Goal: Information Seeking & Learning: Learn about a topic

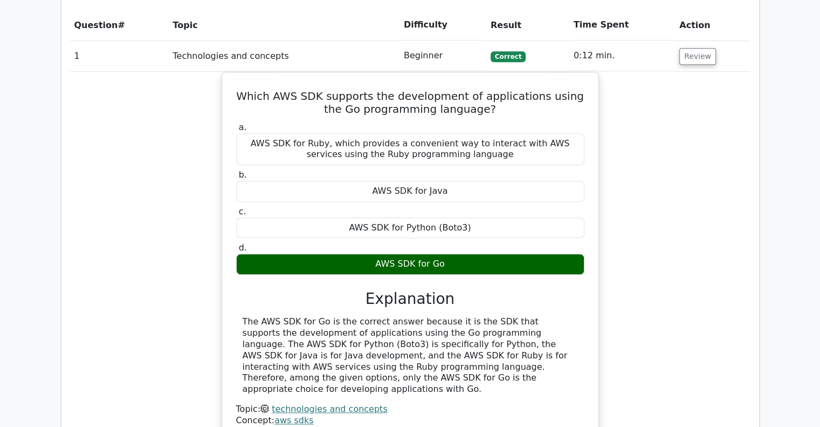
scroll to position [826, 0]
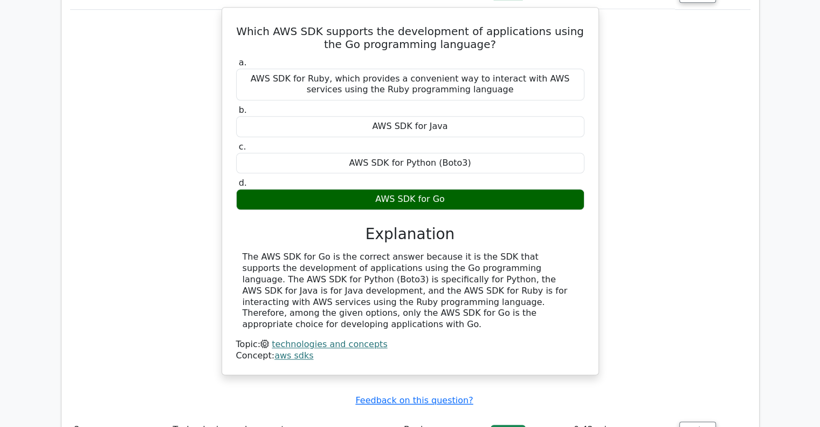
click at [425, 251] on div "The AWS SDK for Go is the correct answer because it is the SDK that supports th…" at bounding box center [410, 290] width 335 height 79
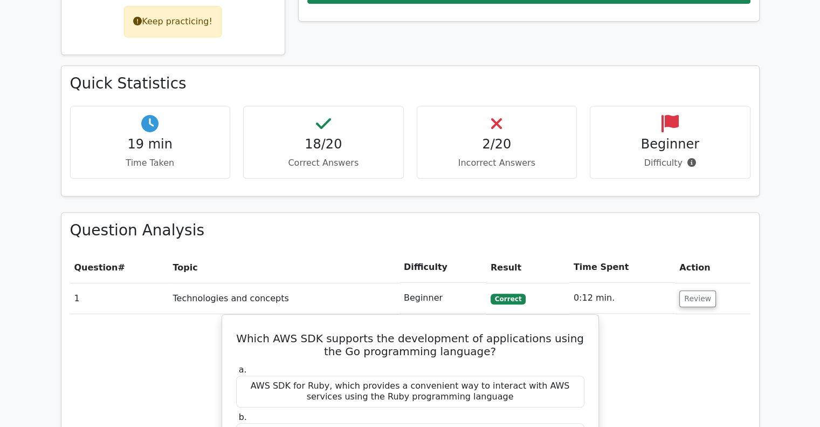
scroll to position [395, 0]
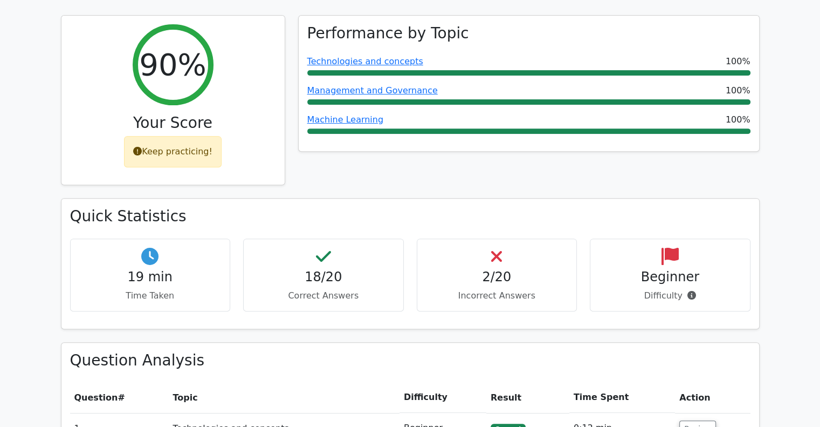
click at [373, 157] on div "Performance by Topic Technologies and concepts 100% Management and Governance 1…" at bounding box center [529, 106] width 475 height 183
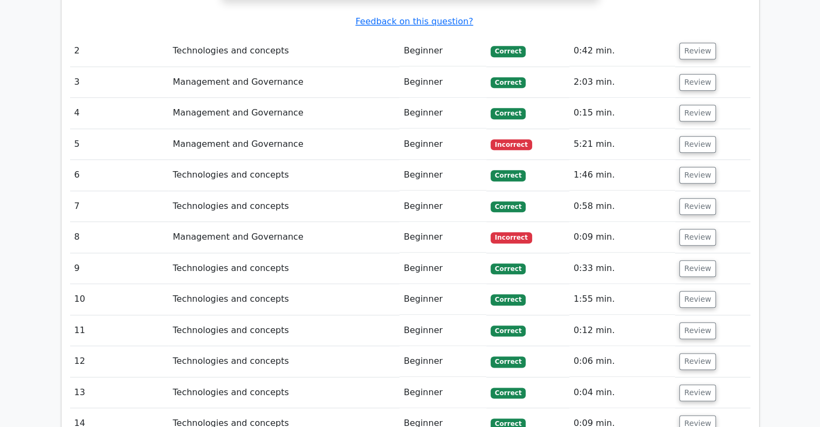
scroll to position [1204, 0]
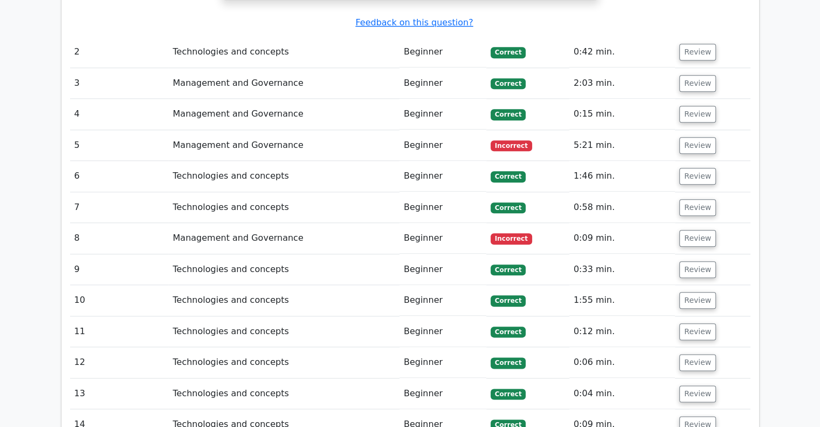
click at [512, 140] on span "Incorrect" at bounding box center [512, 145] width 42 height 11
click at [721, 130] on td "Review" at bounding box center [712, 145] width 75 height 31
click at [699, 137] on button "Review" at bounding box center [697, 145] width 37 height 17
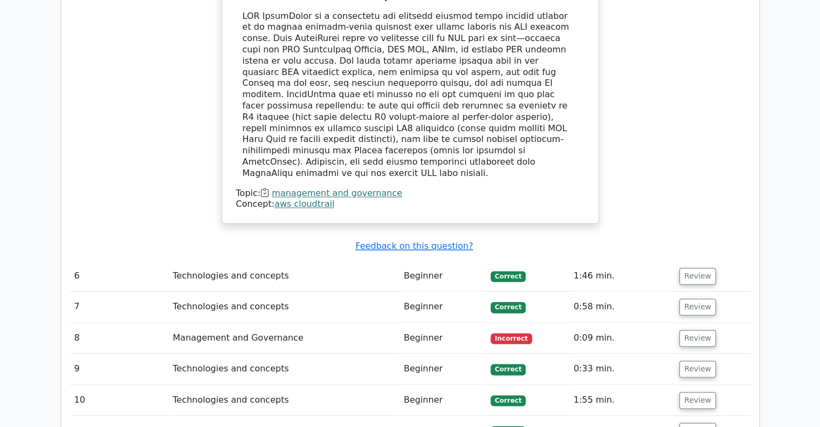
scroll to position [1635, 0]
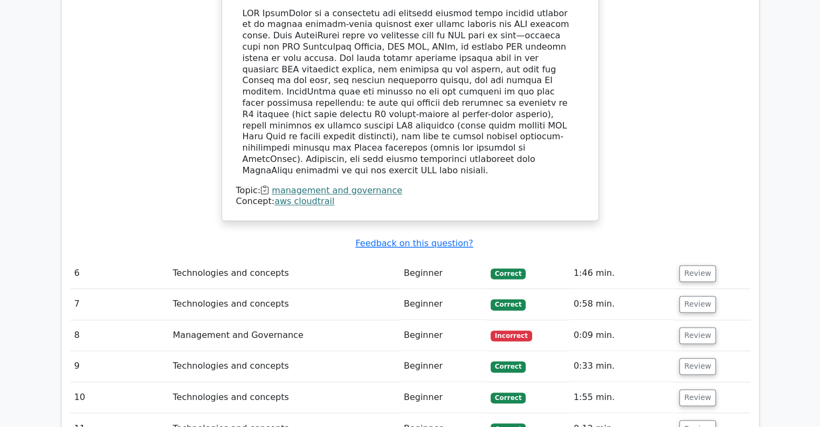
click at [515, 330] on span "Incorrect" at bounding box center [512, 335] width 42 height 11
click at [675, 320] on td "Review" at bounding box center [712, 335] width 75 height 31
click at [704, 327] on button "Review" at bounding box center [697, 335] width 37 height 17
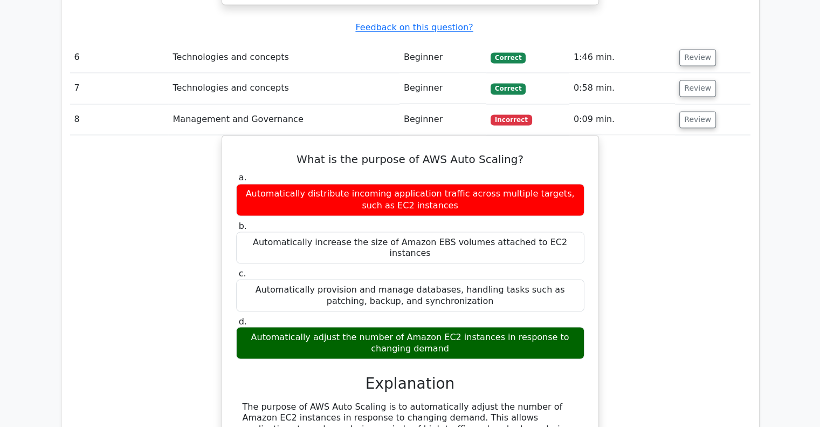
scroll to position [1905, 0]
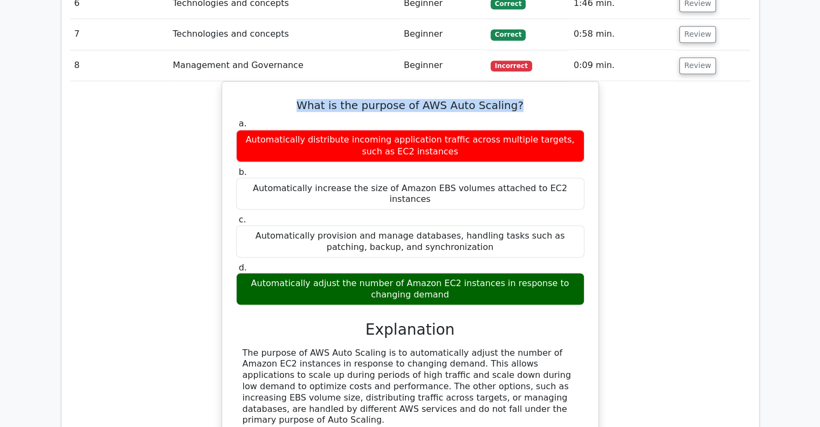
drag, startPoint x: 293, startPoint y: 39, endPoint x: 661, endPoint y: 17, distance: 367.9
click at [661, 81] on div "What is the purpose of AWS Auto Scaling? a. Automatically distribute incoming a…" at bounding box center [410, 281] width 681 height 401
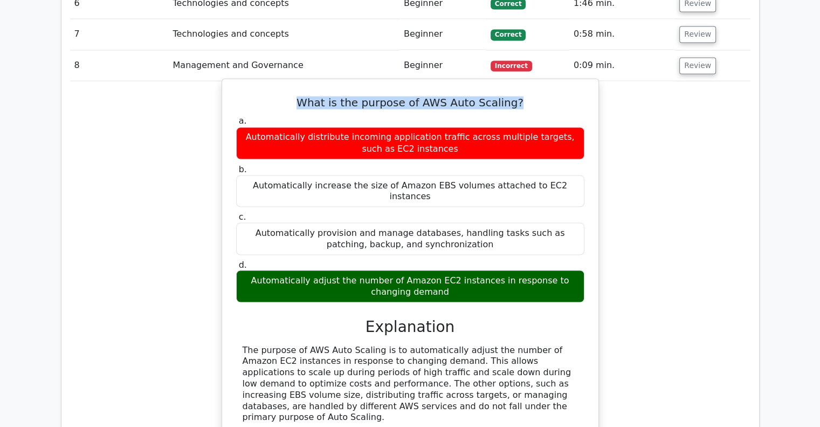
click at [544, 96] on h5 "What is the purpose of AWS Auto Scaling?" at bounding box center [410, 102] width 350 height 13
drag, startPoint x: 373, startPoint y: 77, endPoint x: 232, endPoint y: 68, distance: 141.0
click at [232, 115] on div "a. Automatically distribute incoming application traffic across multiple target…" at bounding box center [410, 136] width 361 height 43
click at [242, 127] on div "Automatically distribute incoming application traffic across multiple targets, …" at bounding box center [410, 143] width 348 height 32
drag, startPoint x: 242, startPoint y: 67, endPoint x: 453, endPoint y: 77, distance: 211.6
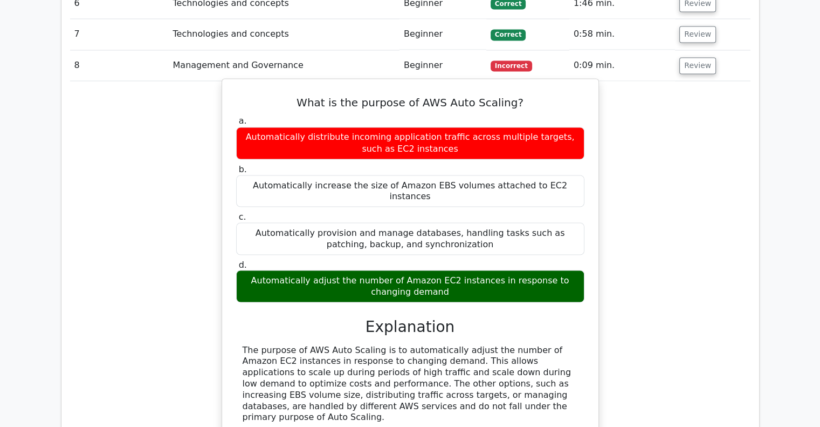
click at [453, 127] on div "Automatically distribute incoming application traffic across multiple targets, …" at bounding box center [410, 143] width 348 height 32
click at [468, 129] on div "a. Automatically distribute incoming application traffic across multiple target…" at bounding box center [410, 208] width 361 height 191
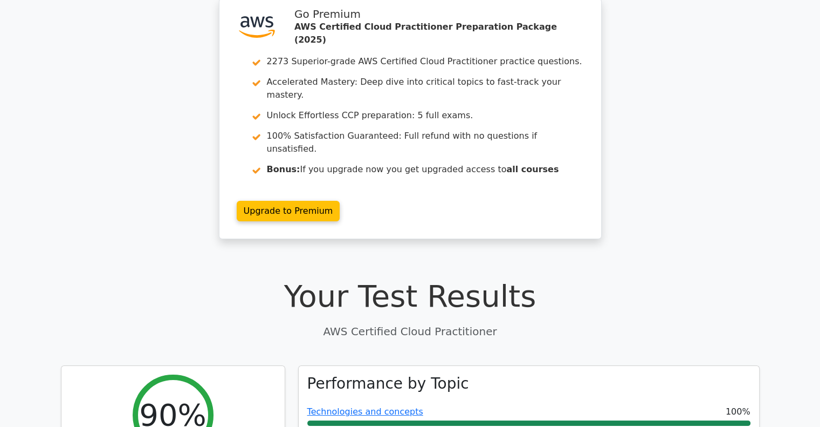
scroll to position [0, 0]
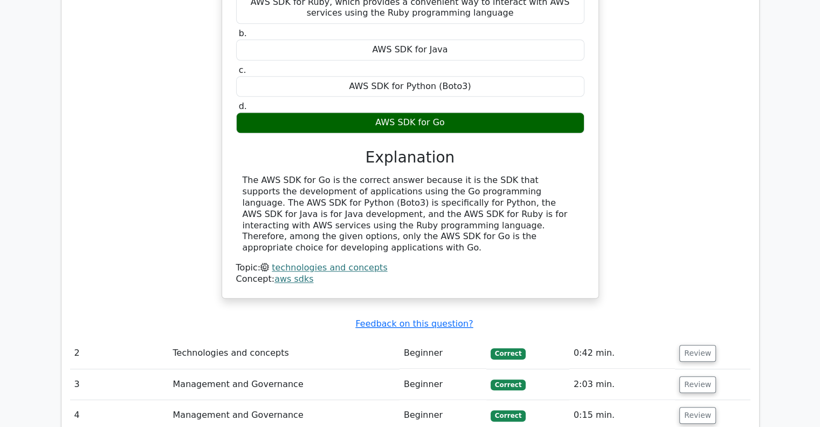
click at [336, 175] on div "The AWS SDK for Go is the correct answer because it is the SDK that supports th…" at bounding box center [410, 214] width 335 height 79
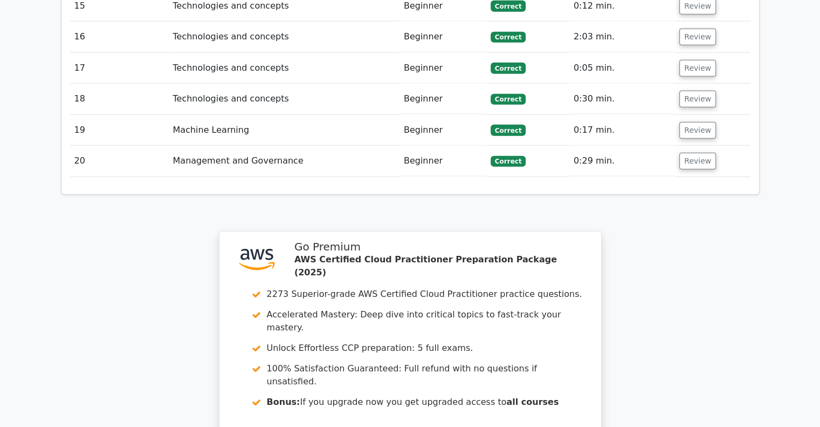
scroll to position [2642, 0]
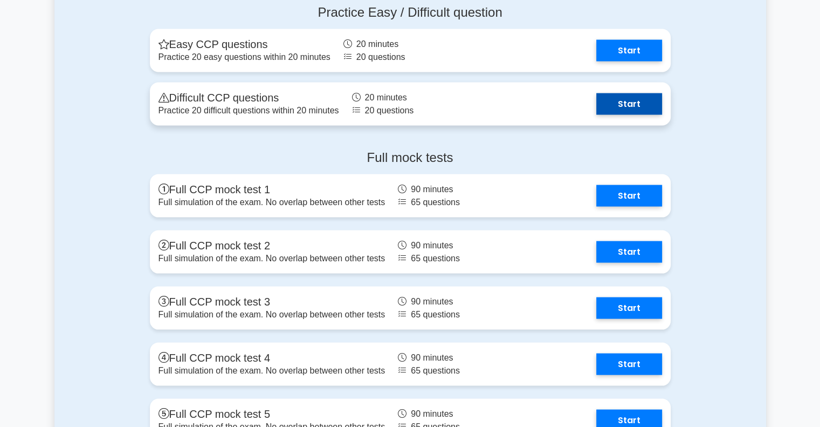
scroll to position [2103, 0]
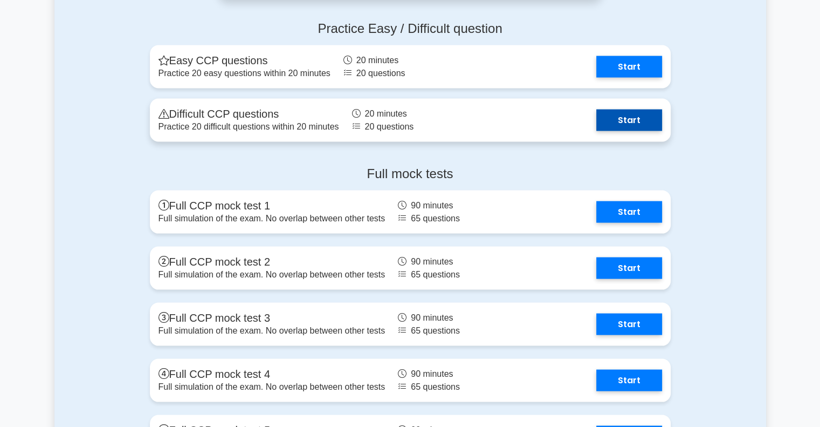
click at [641, 118] on link "Start" at bounding box center [629, 120] width 66 height 22
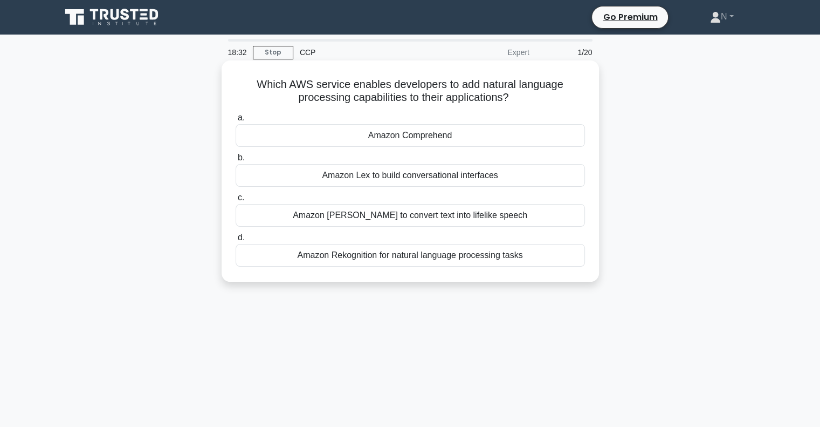
click at [413, 256] on div "Amazon Rekognition for natural language processing tasks" at bounding box center [410, 255] width 349 height 23
click at [236, 241] on input "d. Amazon Rekognition for natural language processing tasks" at bounding box center [236, 237] width 0 height 7
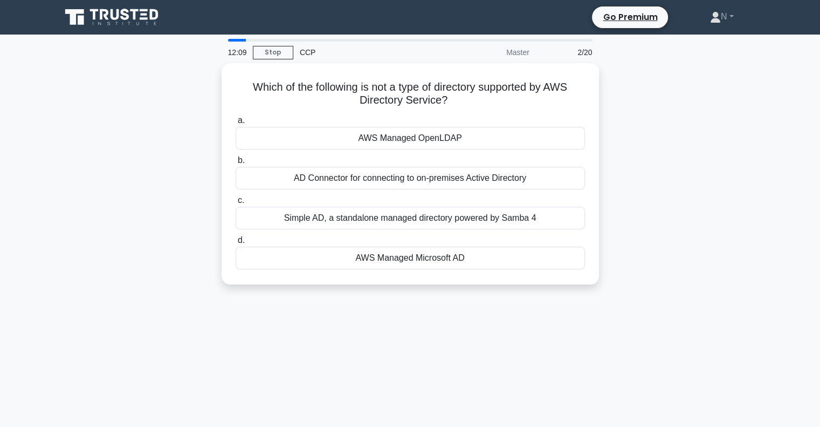
click at [684, 214] on div "Which of the following is not a type of directory supported by AWS Directory Se…" at bounding box center [410, 180] width 712 height 234
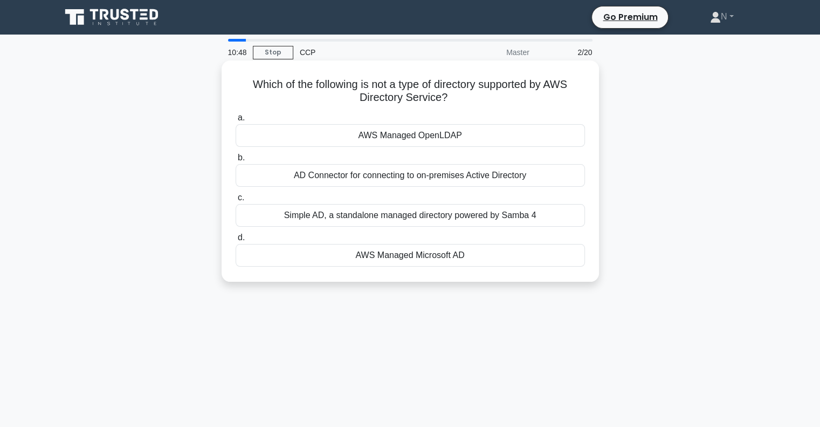
click at [437, 253] on div "AWS Managed Microsoft AD" at bounding box center [410, 255] width 349 height 23
click at [236, 241] on input "d. AWS Managed Microsoft AD" at bounding box center [236, 237] width 0 height 7
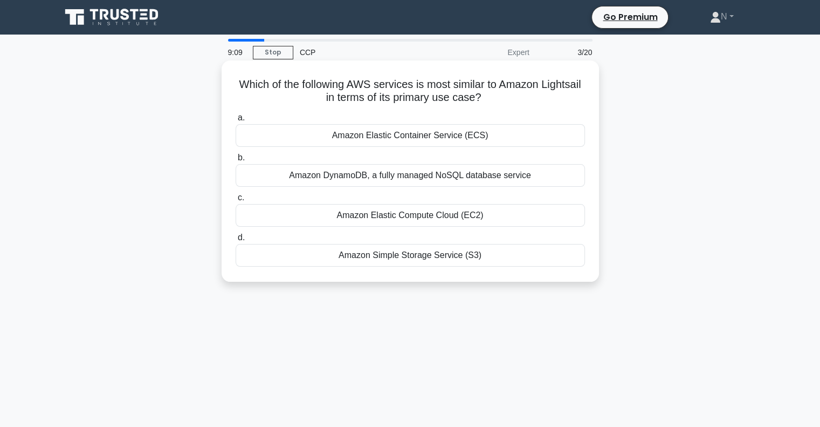
click at [429, 216] on div "Amazon Elastic Compute Cloud (EC2)" at bounding box center [410, 215] width 349 height 23
click at [236, 201] on input "c. Amazon Elastic Compute Cloud (EC2)" at bounding box center [236, 197] width 0 height 7
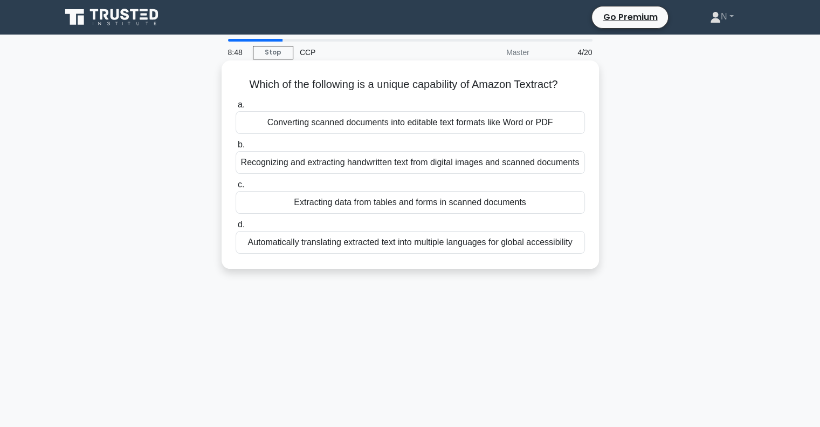
click at [477, 166] on div "Recognizing and extracting handwritten text from digital images and scanned doc…" at bounding box center [410, 162] width 349 height 23
click at [236, 148] on input "b. Recognizing and extracting handwritten text from digital images and scanned …" at bounding box center [236, 144] width 0 height 7
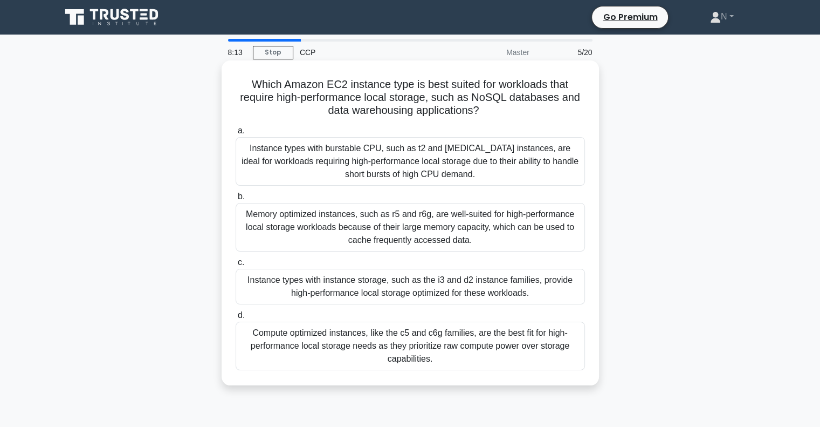
click at [467, 283] on div "Instance types with instance storage, such as the i3 and d2 instance families, …" at bounding box center [410, 287] width 349 height 36
click at [236, 266] on input "c. Instance types with instance storage, such as the i3 and d2 instance familie…" at bounding box center [236, 262] width 0 height 7
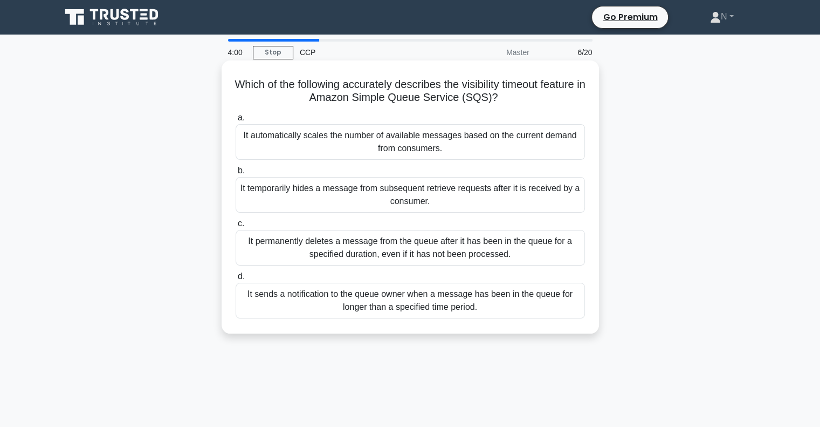
click at [508, 306] on div "It sends a notification to the queue owner when a message has been in the queue…" at bounding box center [410, 301] width 349 height 36
click at [236, 280] on input "d. It sends a notification to the queue owner when a message has been in the qu…" at bounding box center [236, 276] width 0 height 7
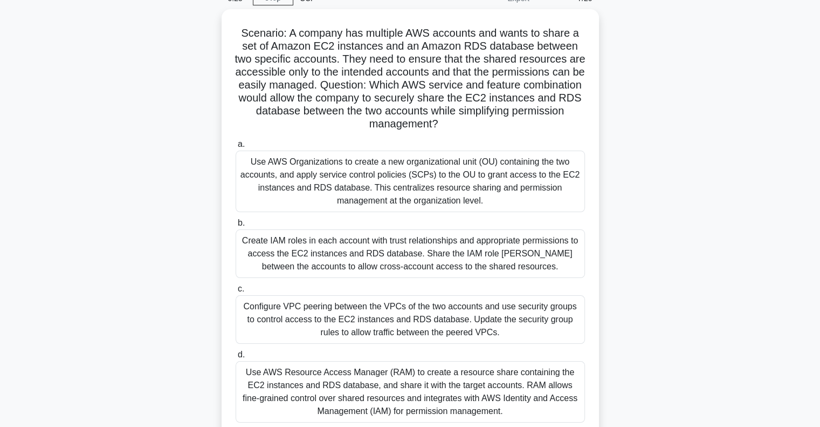
scroll to position [36, 0]
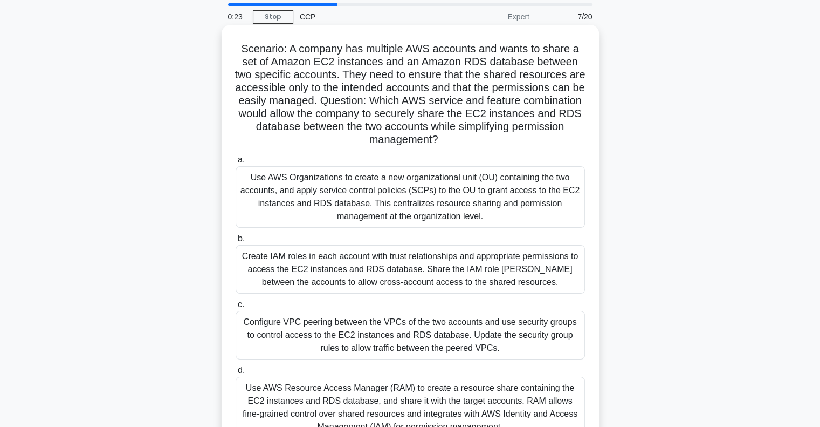
click at [389, 266] on div "Create IAM roles in each account with trust relationships and appropriate permi…" at bounding box center [410, 269] width 349 height 49
click at [236, 242] on input "b. Create IAM roles in each account with trust relationships and appropriate pe…" at bounding box center [236, 238] width 0 height 7
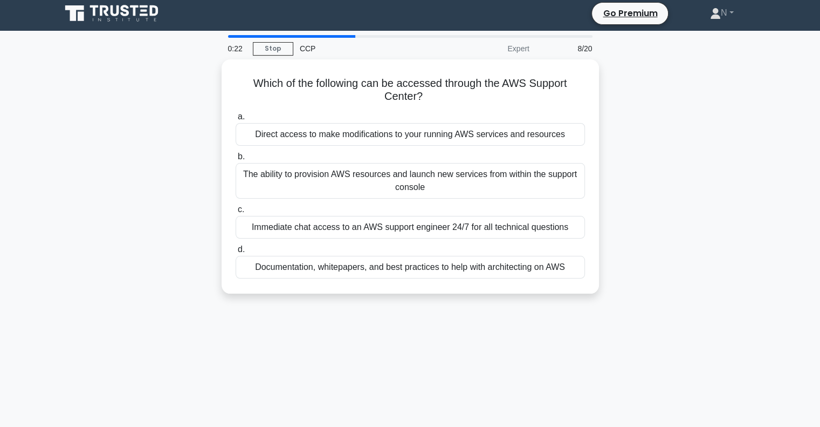
scroll to position [0, 0]
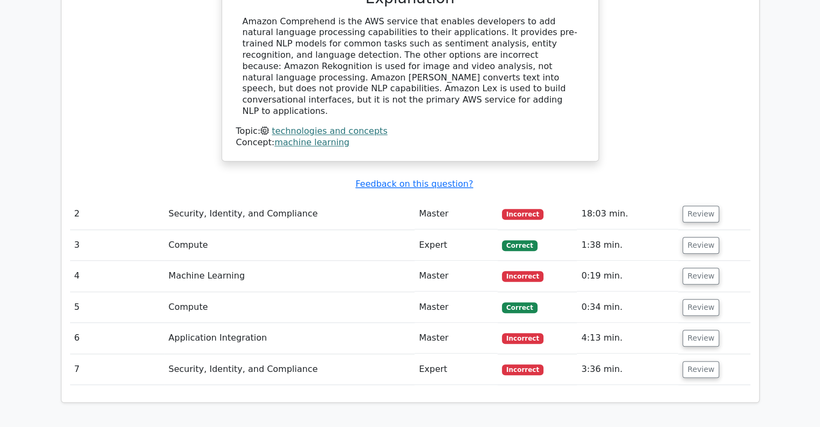
scroll to position [1078, 0]
click at [696, 205] on button "Review" at bounding box center [701, 213] width 37 height 17
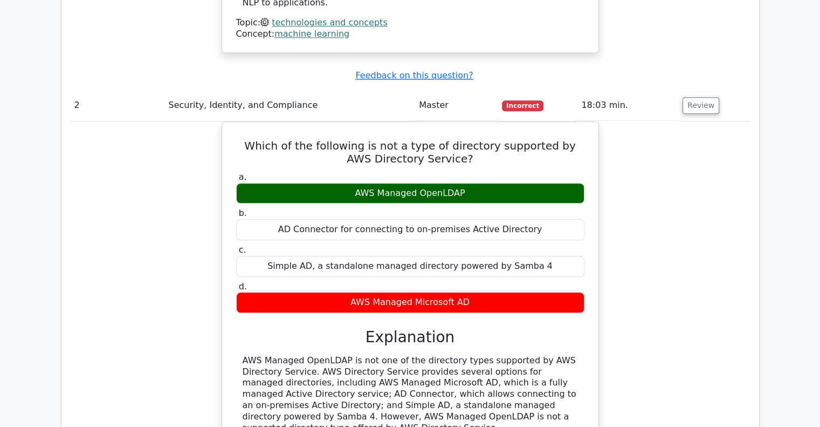
scroll to position [1240, 0]
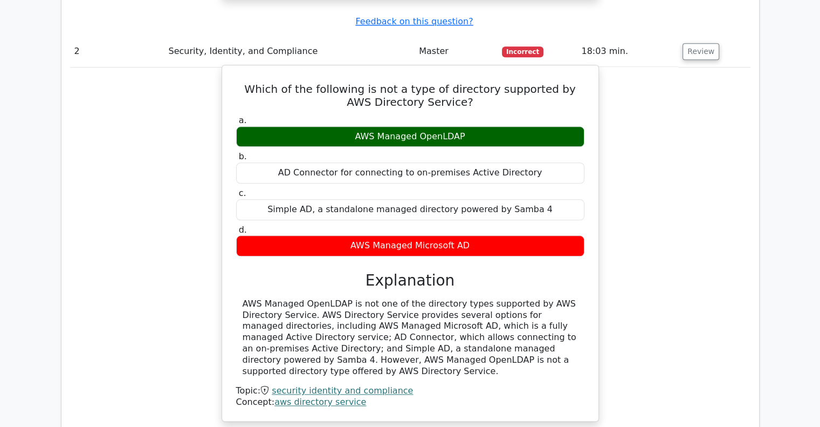
click at [414, 271] on h3 "Explanation" at bounding box center [410, 280] width 335 height 18
click at [417, 271] on h3 "Explanation" at bounding box center [410, 280] width 335 height 18
click at [416, 271] on h3 "Explanation" at bounding box center [410, 280] width 335 height 18
drag, startPoint x: 416, startPoint y: 237, endPoint x: 406, endPoint y: 238, distance: 9.7
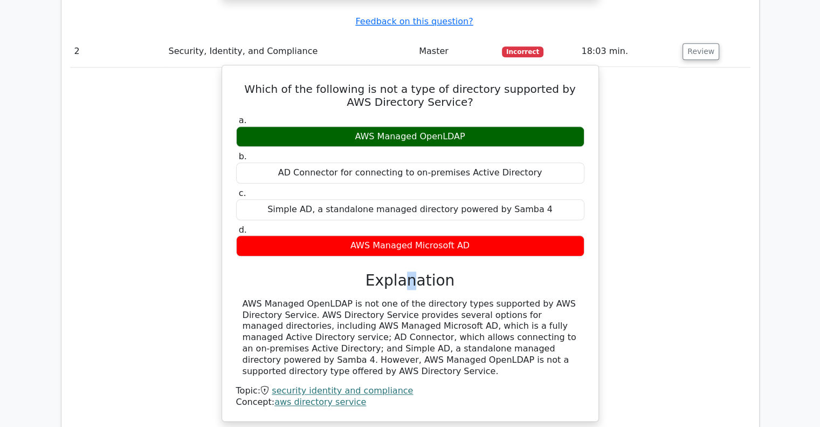
click at [406, 271] on h3 "Explanation" at bounding box center [410, 280] width 335 height 18
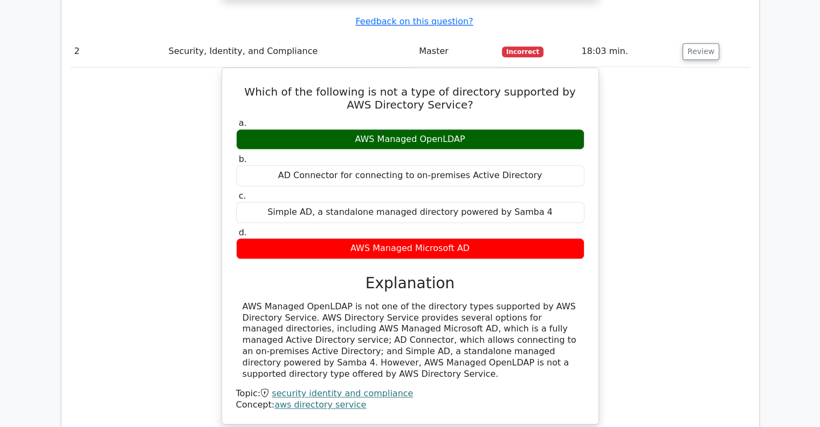
click at [622, 230] on div "Which of the following is not a type of directory supported by AWS Directory Se…" at bounding box center [410, 251] width 681 height 369
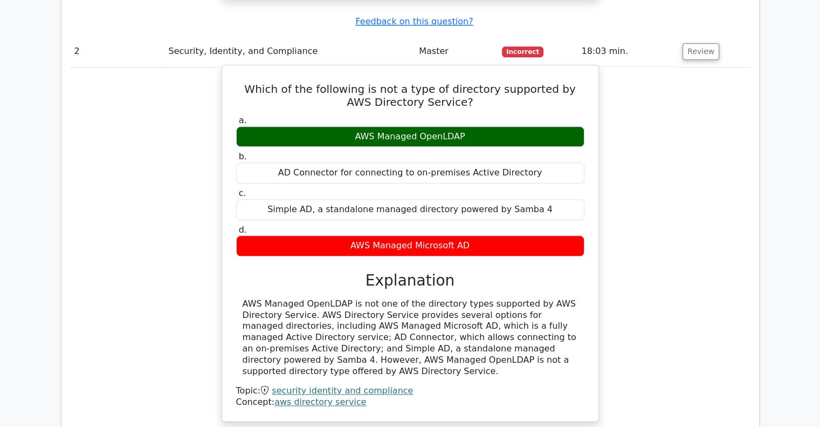
scroll to position [1186, 0]
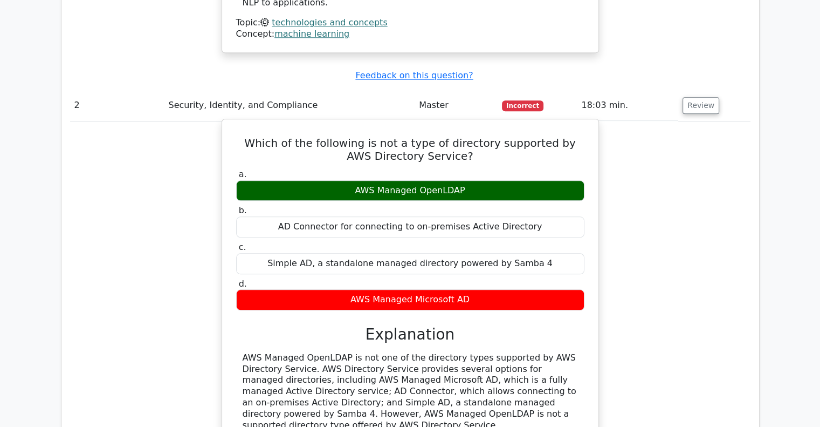
click at [273, 352] on div "AWS Managed OpenLDAP is not one of the directory types supported by AWS Directo…" at bounding box center [410, 391] width 335 height 79
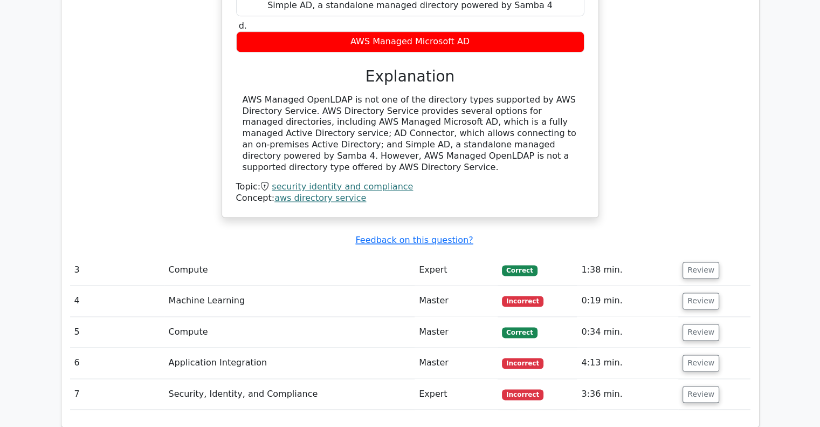
scroll to position [1510, 0]
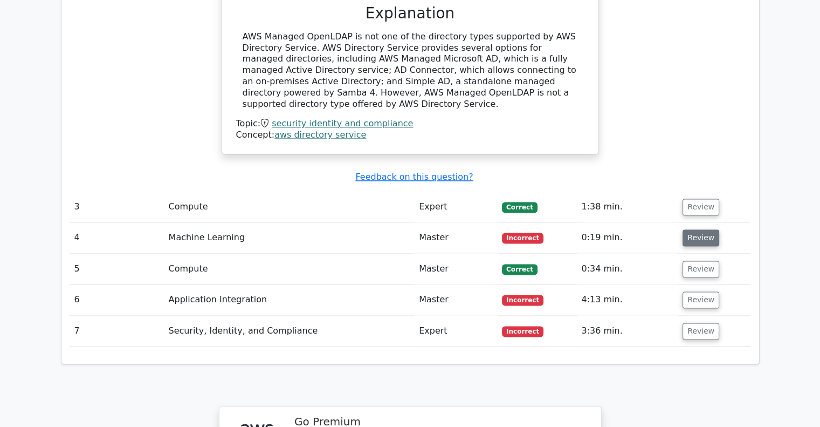
click at [683, 229] on button "Review" at bounding box center [701, 237] width 37 height 17
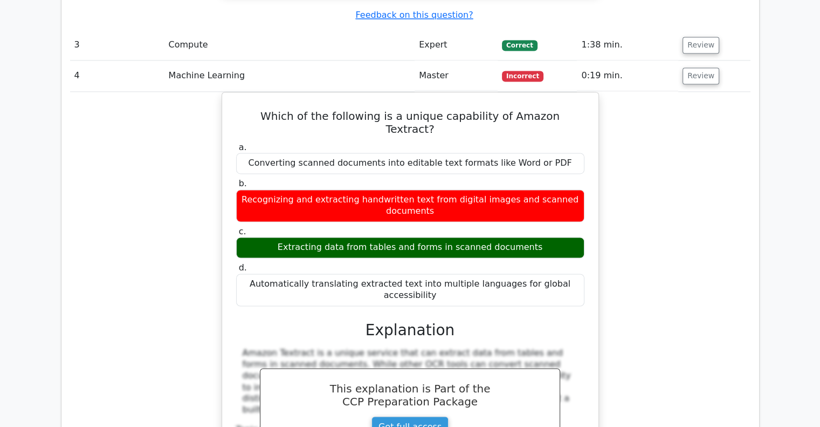
scroll to position [1618, 0]
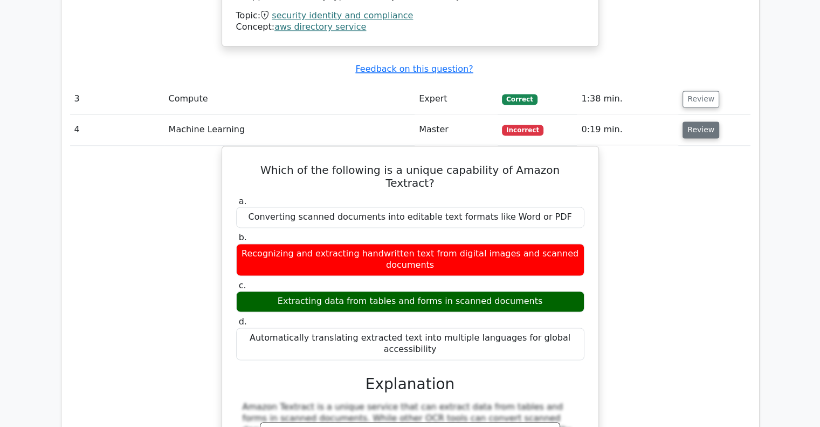
click at [701, 121] on button "Review" at bounding box center [701, 129] width 37 height 17
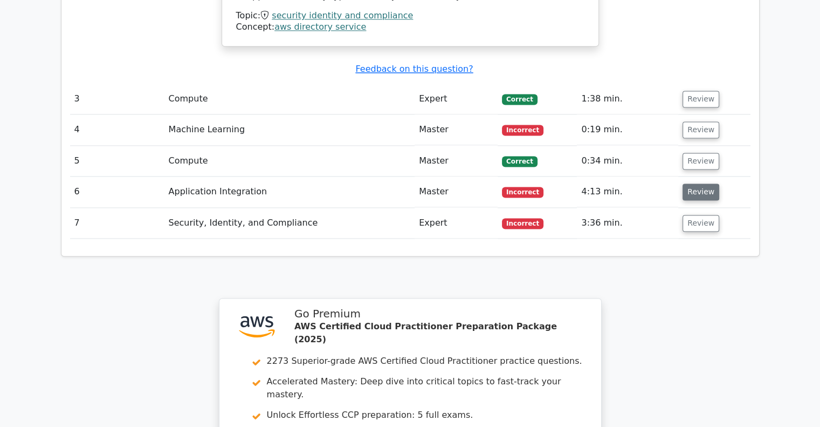
click at [694, 183] on button "Review" at bounding box center [701, 191] width 37 height 17
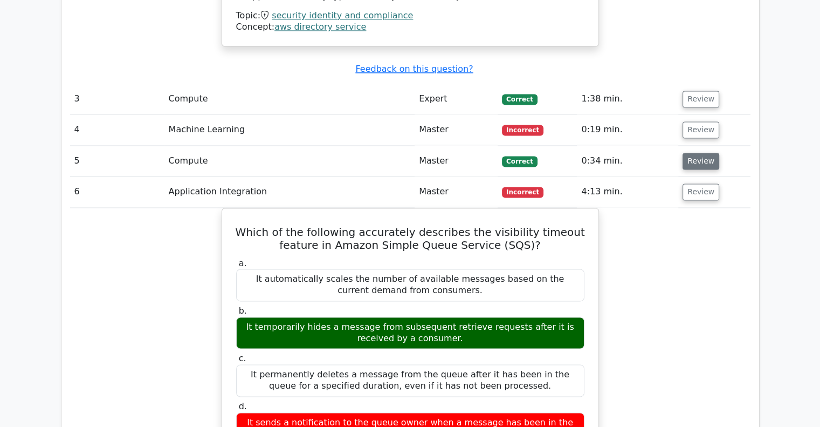
click at [690, 153] on button "Review" at bounding box center [701, 161] width 37 height 17
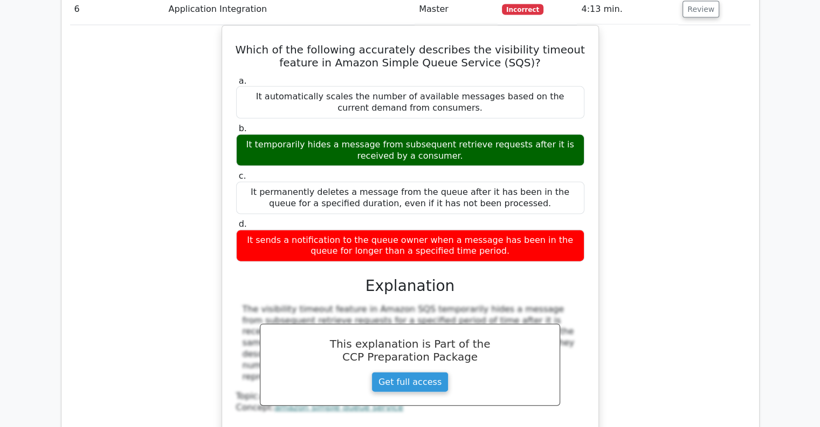
scroll to position [2588, 0]
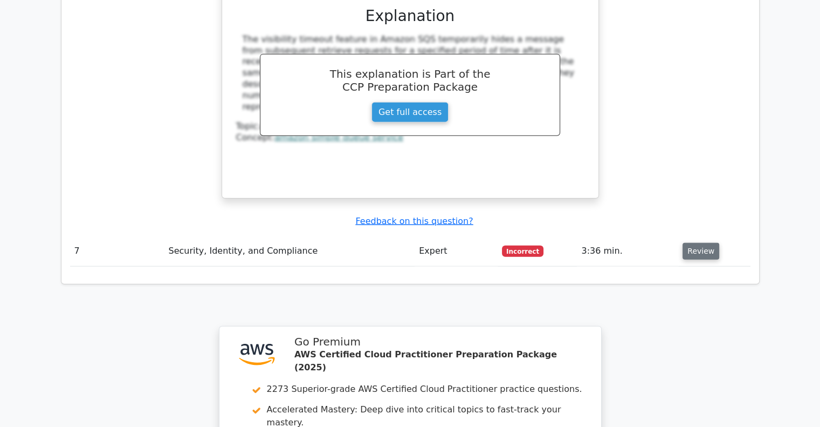
click at [699, 243] on button "Review" at bounding box center [701, 251] width 37 height 17
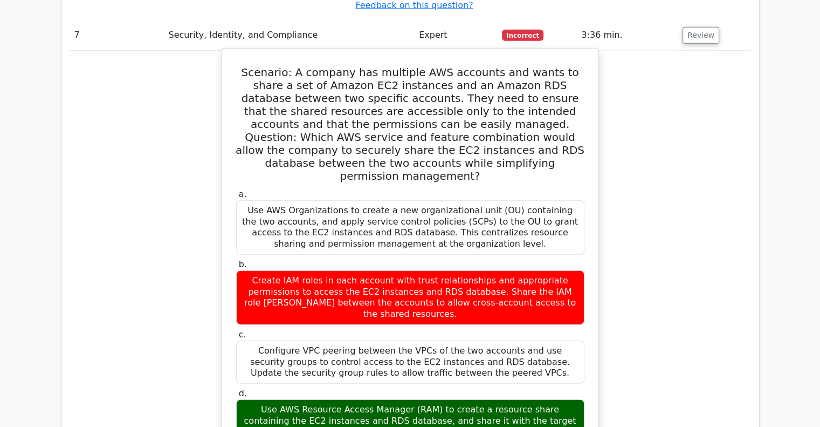
scroll to position [2750, 0]
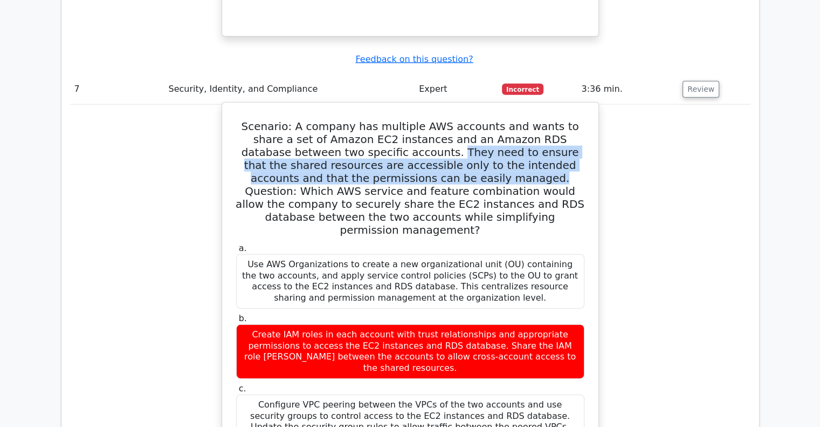
drag, startPoint x: 351, startPoint y: 93, endPoint x: 362, endPoint y: 122, distance: 30.7
click at [362, 122] on h5 "Scenario: A company has multiple AWS accounts and wants to share a set of Amazo…" at bounding box center [410, 178] width 350 height 116
